Goal: Check status: Check status

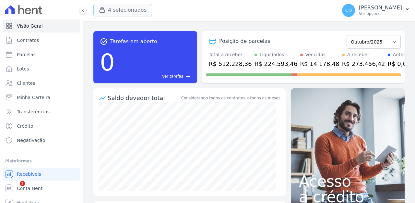
click at [137, 8] on button "4 selecionados" at bounding box center [122, 10] width 59 height 12
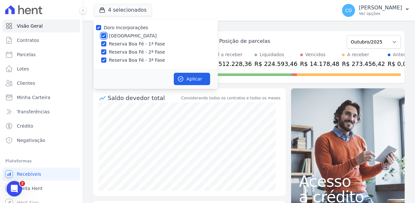
click at [104, 35] on input "[GEOGRAPHIC_DATA]" at bounding box center [103, 35] width 5 height 5
checkbox input "false"
click at [185, 77] on button "Aplicar" at bounding box center [192, 79] width 36 height 12
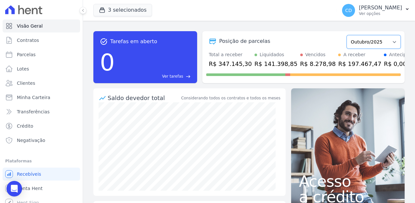
click at [384, 37] on select "Abril/2022 Maio/2022 Junho/2022 Julho/2022 Agosto/2022 Setembro/2022 Outubro/20…" at bounding box center [374, 42] width 54 height 14
select select "11/2025"
click at [347, 35] on select "Abril/2022 Maio/2022 Junho/2022 Julho/2022 Agosto/2022 Setembro/2022 Outubro/20…" at bounding box center [374, 42] width 54 height 14
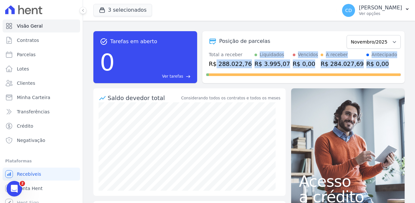
drag, startPoint x: 223, startPoint y: 66, endPoint x: 243, endPoint y: 69, distance: 20.0
click at [243, 69] on div "Posição de parcelas Abril/2022 Maio/2022 Junho/2022 Julho/2022 Agosto/2022 Sete…" at bounding box center [303, 57] width 202 height 52
click at [242, 69] on div at bounding box center [303, 73] width 194 height 10
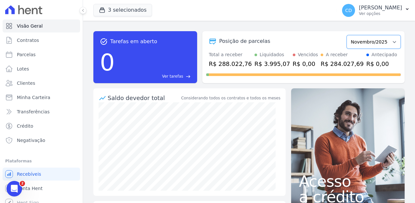
click at [383, 43] on select "Abril/2022 Maio/2022 Junho/2022 Julho/2022 Agosto/2022 Setembro/2022 Outubro/20…" at bounding box center [374, 42] width 54 height 14
select select "12/2025"
click at [347, 35] on select "Abril/2022 Maio/2022 Junho/2022 Julho/2022 Agosto/2022 Setembro/2022 Outubro/20…" at bounding box center [374, 42] width 54 height 14
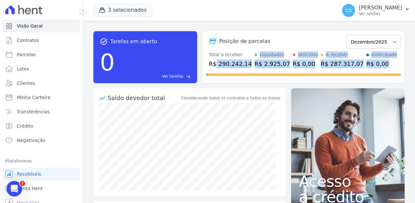
drag, startPoint x: 0, startPoint y: 0, endPoint x: 238, endPoint y: 68, distance: 247.6
click at [238, 68] on div "Posição de parcelas Abril/2022 Maio/2022 Junho/2022 Julho/2022 Agosto/2022 Sete…" at bounding box center [303, 57] width 202 height 52
click at [364, 41] on select "Abril/2022 Maio/2022 Junho/2022 Julho/2022 Agosto/2022 Setembro/2022 Outubro/20…" at bounding box center [374, 42] width 54 height 14
select select "01/2026"
click at [347, 35] on select "Abril/2022 Maio/2022 Junho/2022 Julho/2022 Agosto/2022 Setembro/2022 Outubro/20…" at bounding box center [374, 42] width 54 height 14
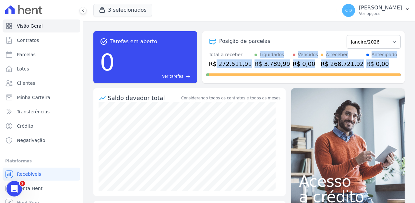
drag, startPoint x: 214, startPoint y: 66, endPoint x: 242, endPoint y: 68, distance: 28.3
click at [242, 68] on div "Posição de parcelas Abril/2022 Maio/2022 Junho/2022 Julho/2022 Agosto/2022 Sete…" at bounding box center [303, 57] width 202 height 52
click at [242, 65] on div "R$ 272.511,91" at bounding box center [230, 63] width 43 height 9
